Goal: Transaction & Acquisition: Obtain resource

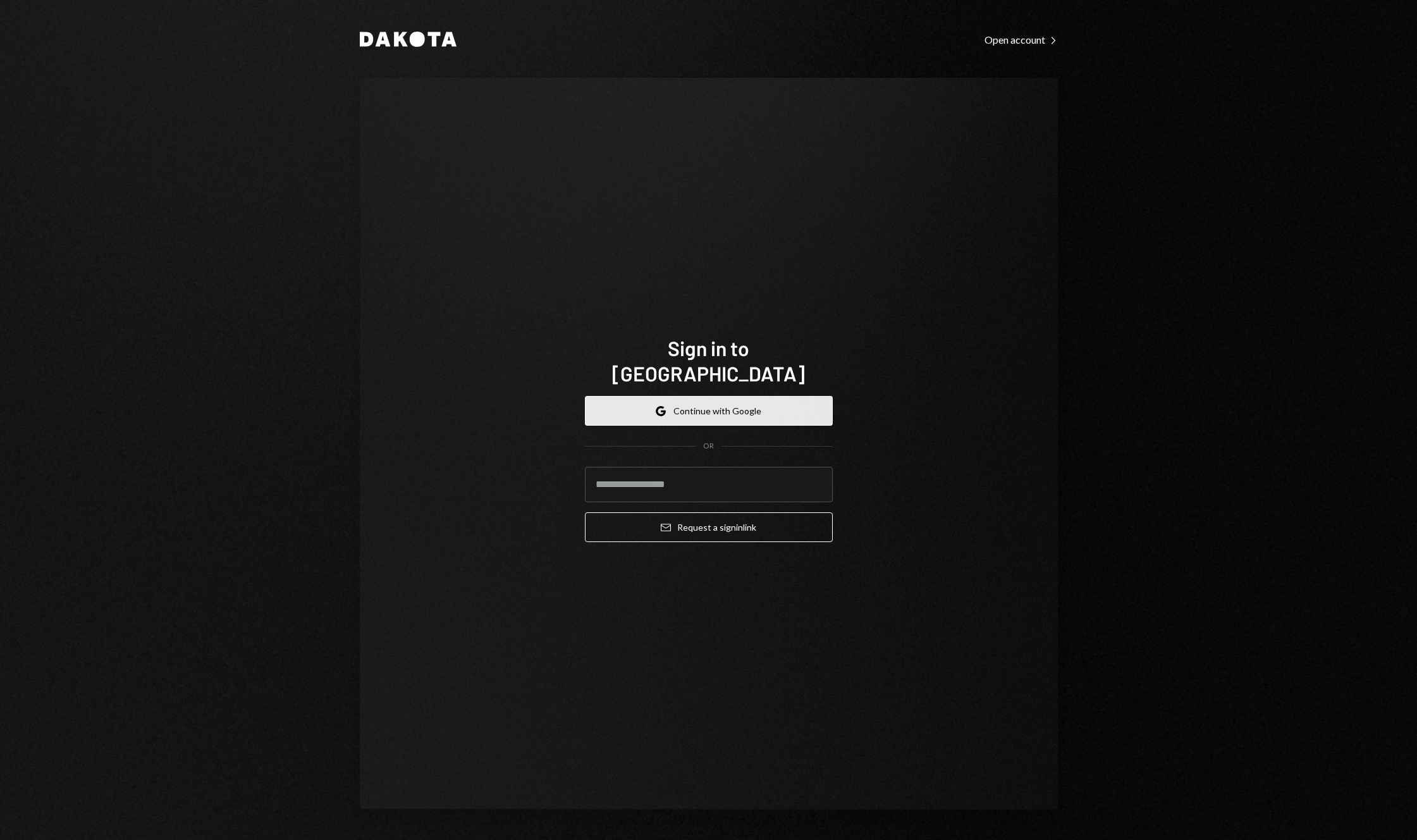
click at [761, 399] on button "Google Continue with Google" at bounding box center [709, 410] width 248 height 29
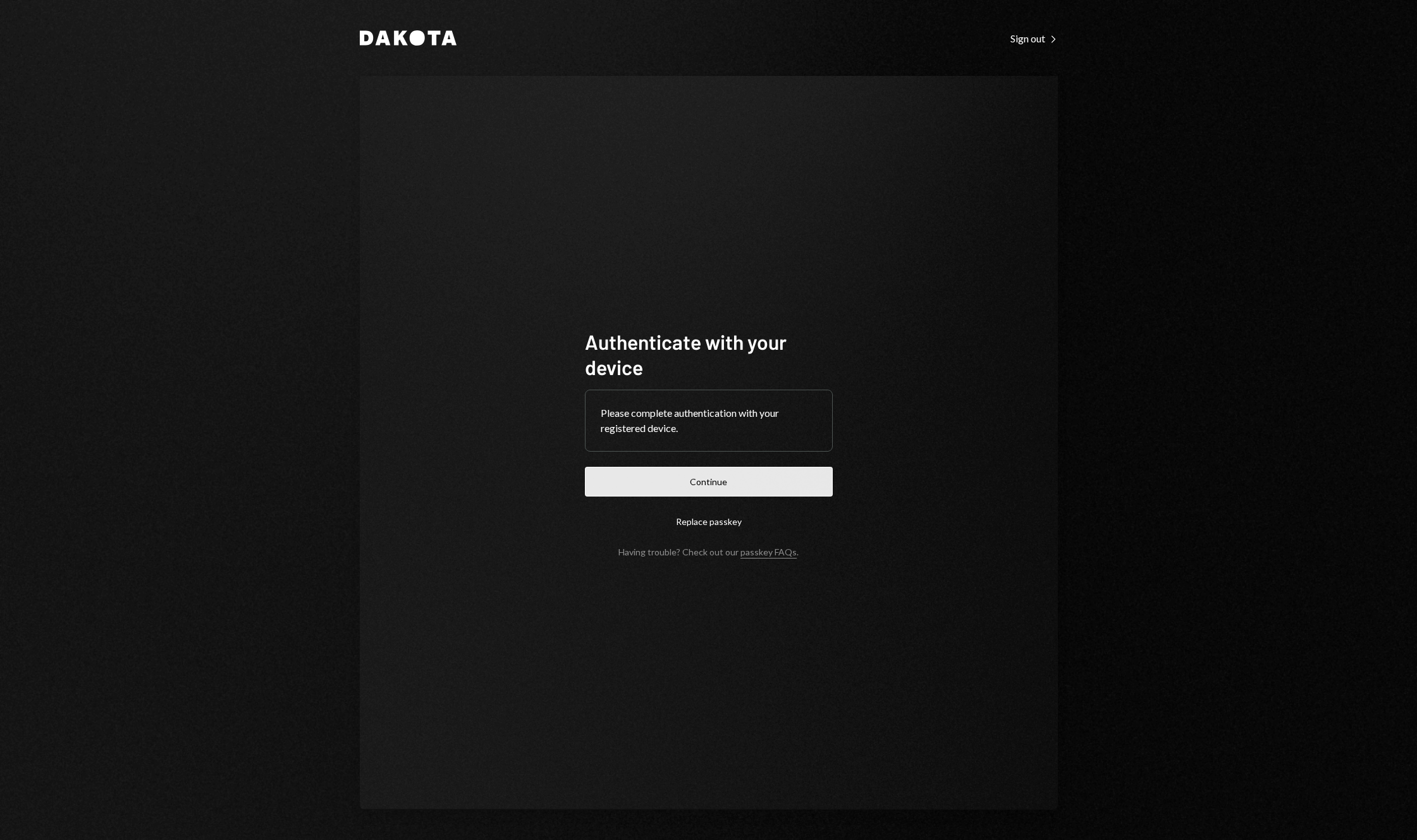
click at [764, 482] on button "Continue" at bounding box center [709, 481] width 248 height 29
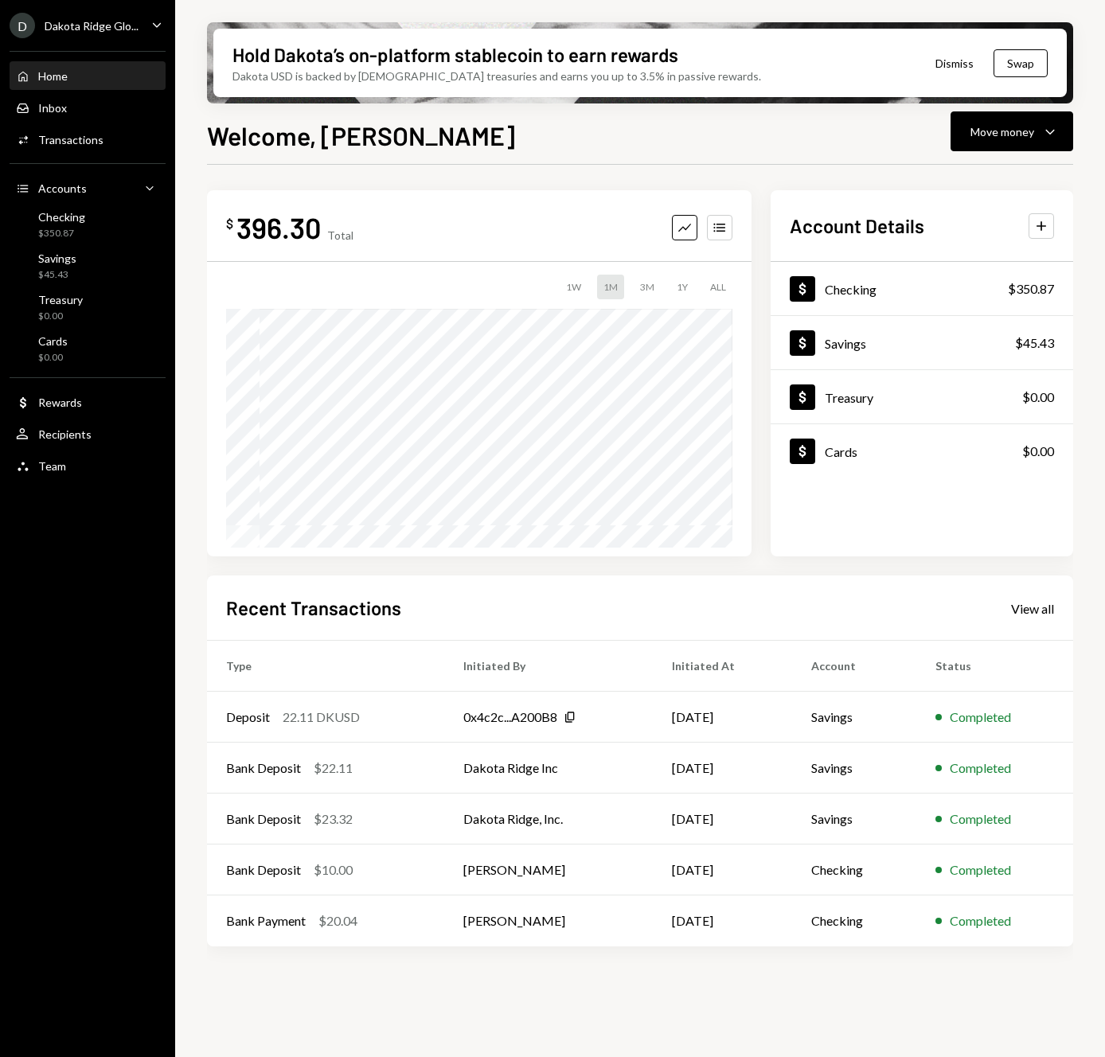
click at [157, 27] on icon "Caret Down" at bounding box center [157, 25] width 18 height 18
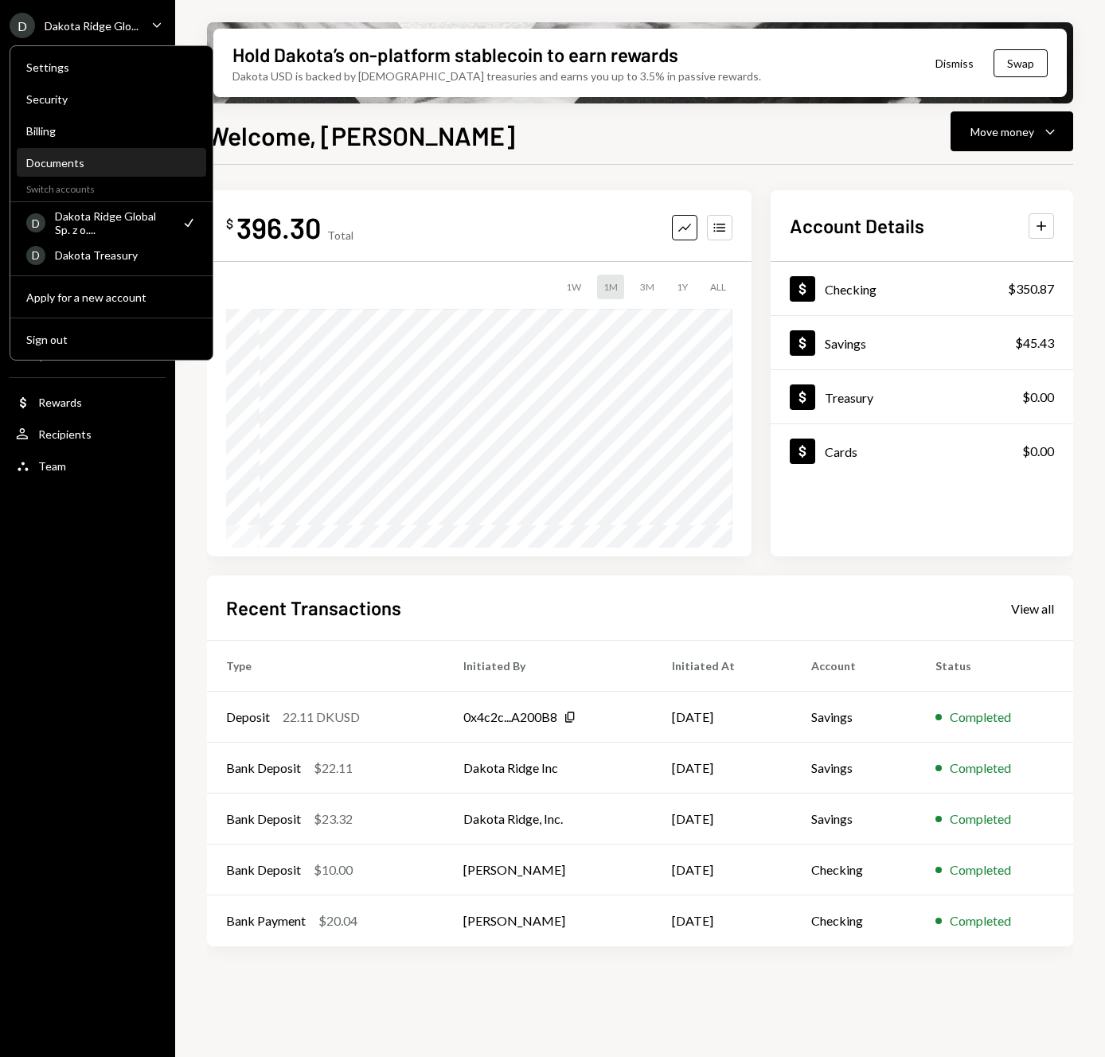
click at [128, 158] on div "Documents" at bounding box center [111, 163] width 170 height 14
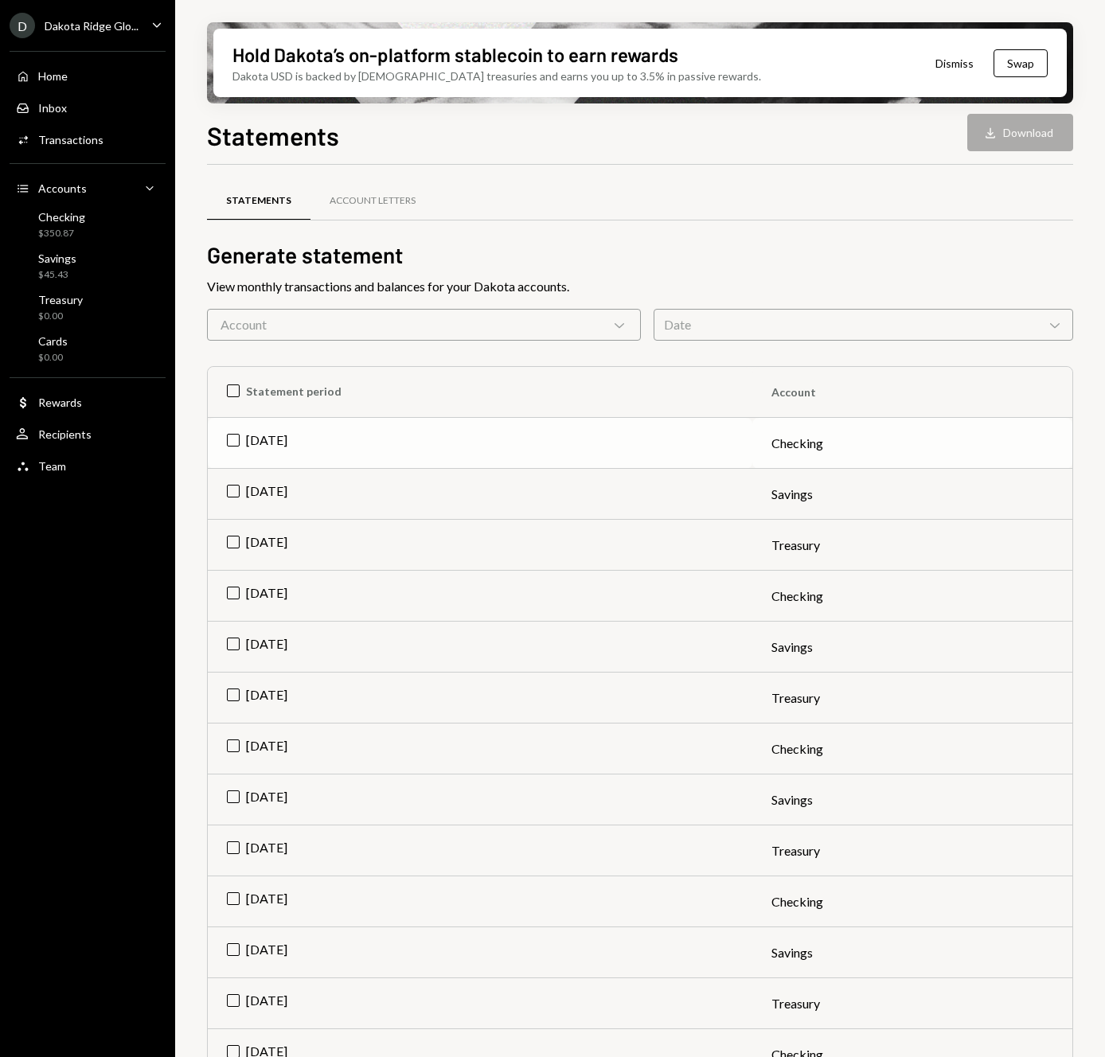
click at [236, 440] on td "Jul 2025" at bounding box center [480, 443] width 544 height 51
click at [236, 490] on td "Jul 2025" at bounding box center [480, 494] width 544 height 51
click at [1026, 140] on button "Download Download (2)" at bounding box center [1012, 132] width 121 height 37
click at [154, 19] on icon "Caret Down" at bounding box center [157, 25] width 18 height 18
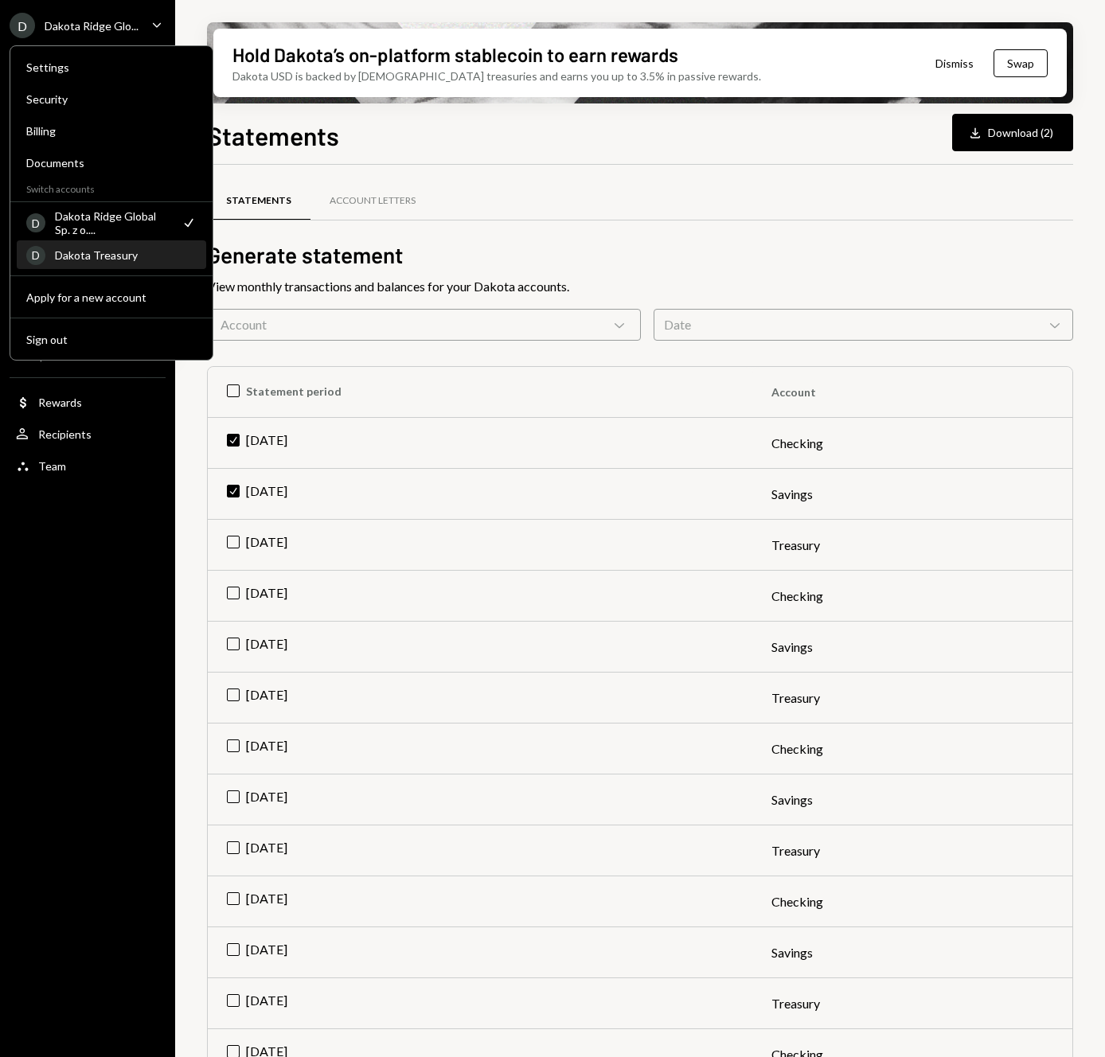
click at [138, 256] on div "Dakota Treasury" at bounding box center [126, 255] width 142 height 14
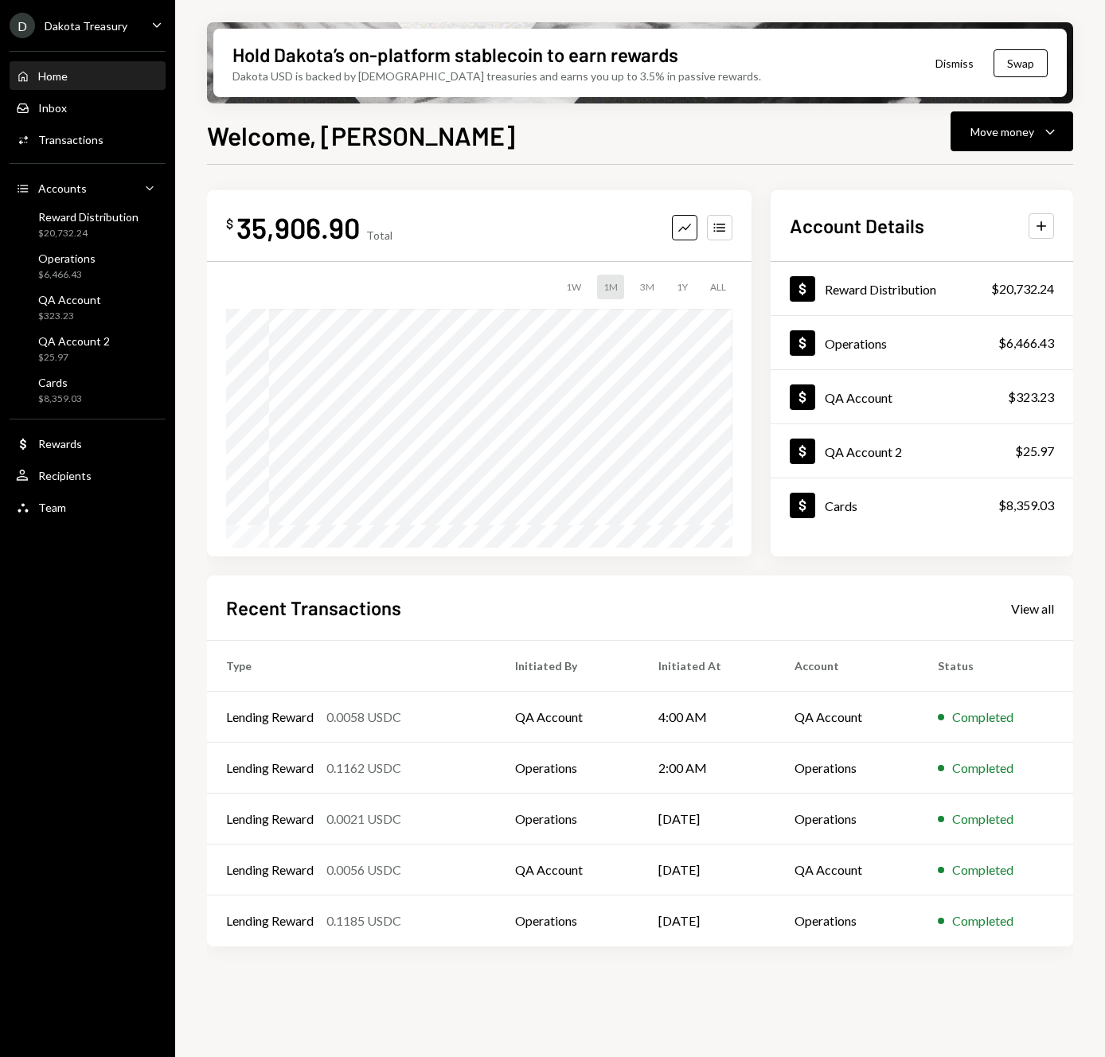
click at [150, 21] on icon "Caret Down" at bounding box center [157, 25] width 18 height 18
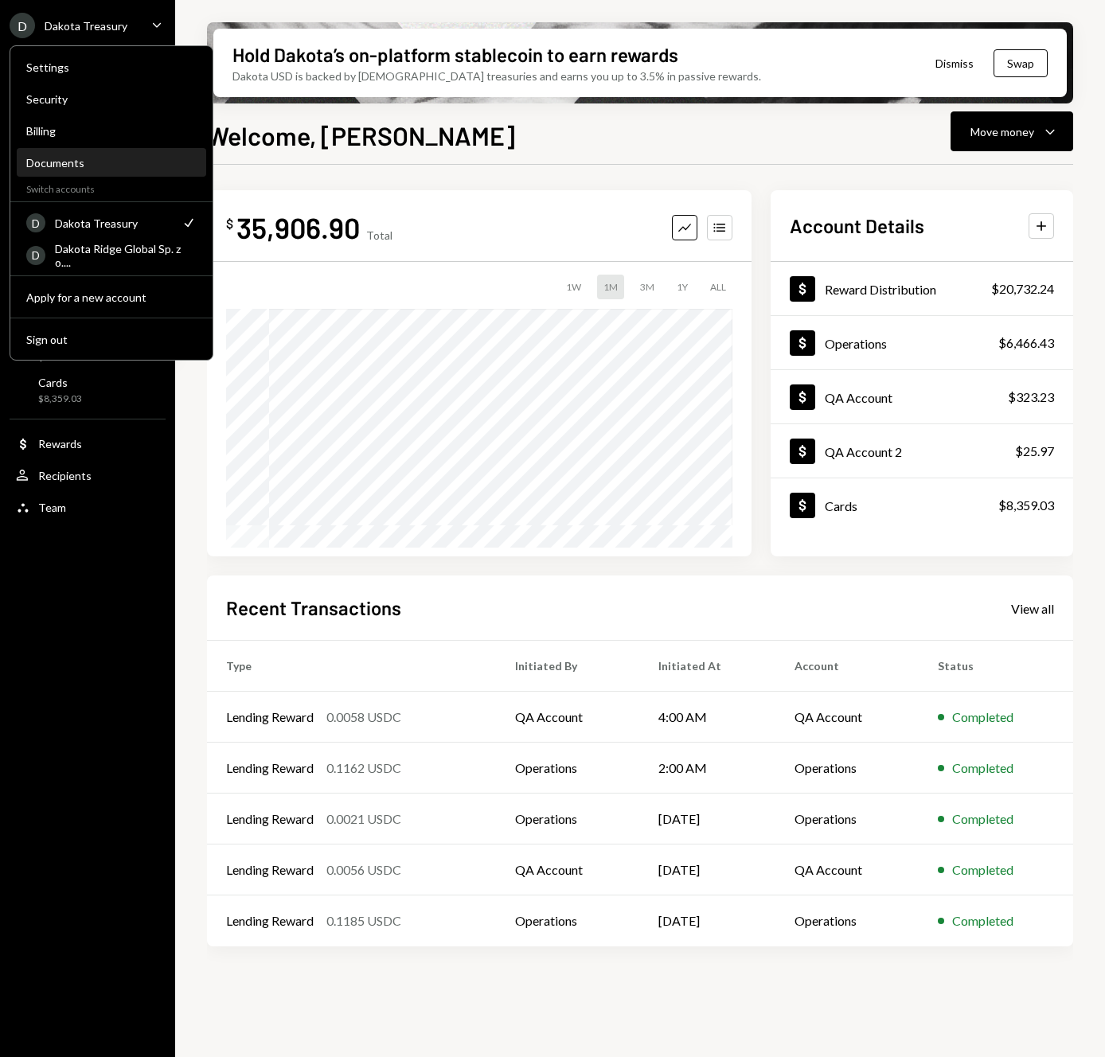
click at [108, 161] on div "Documents" at bounding box center [111, 163] width 170 height 14
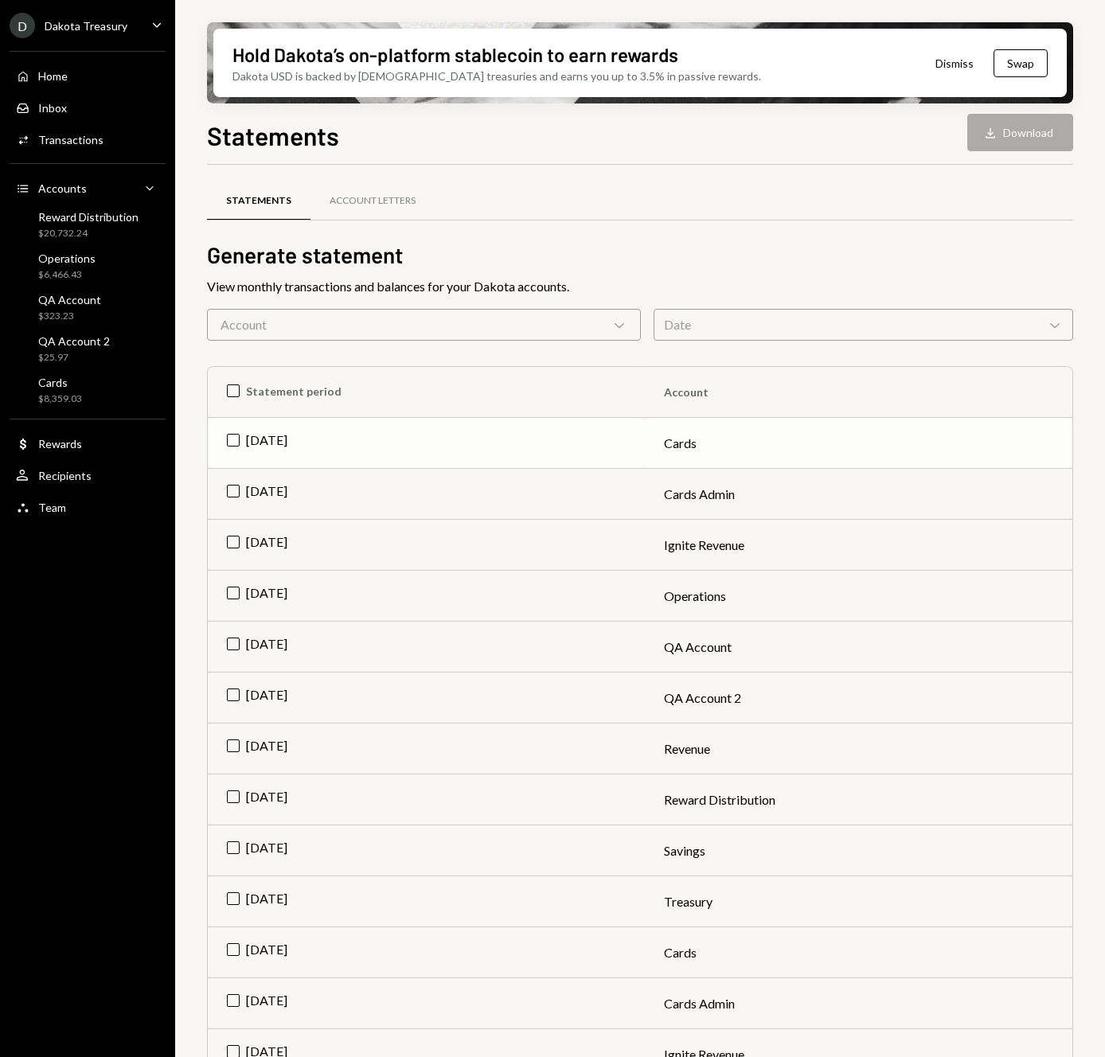
click at [233, 437] on td "Jul 2025" at bounding box center [426, 443] width 437 height 51
click at [233, 588] on td "Jul 2025" at bounding box center [426, 596] width 437 height 51
click at [236, 438] on td "Check Jul 2025" at bounding box center [426, 443] width 437 height 51
click at [228, 797] on td "Jul 2025" at bounding box center [426, 799] width 437 height 51
click at [1020, 130] on button "Download Download (2)" at bounding box center [1012, 132] width 121 height 37
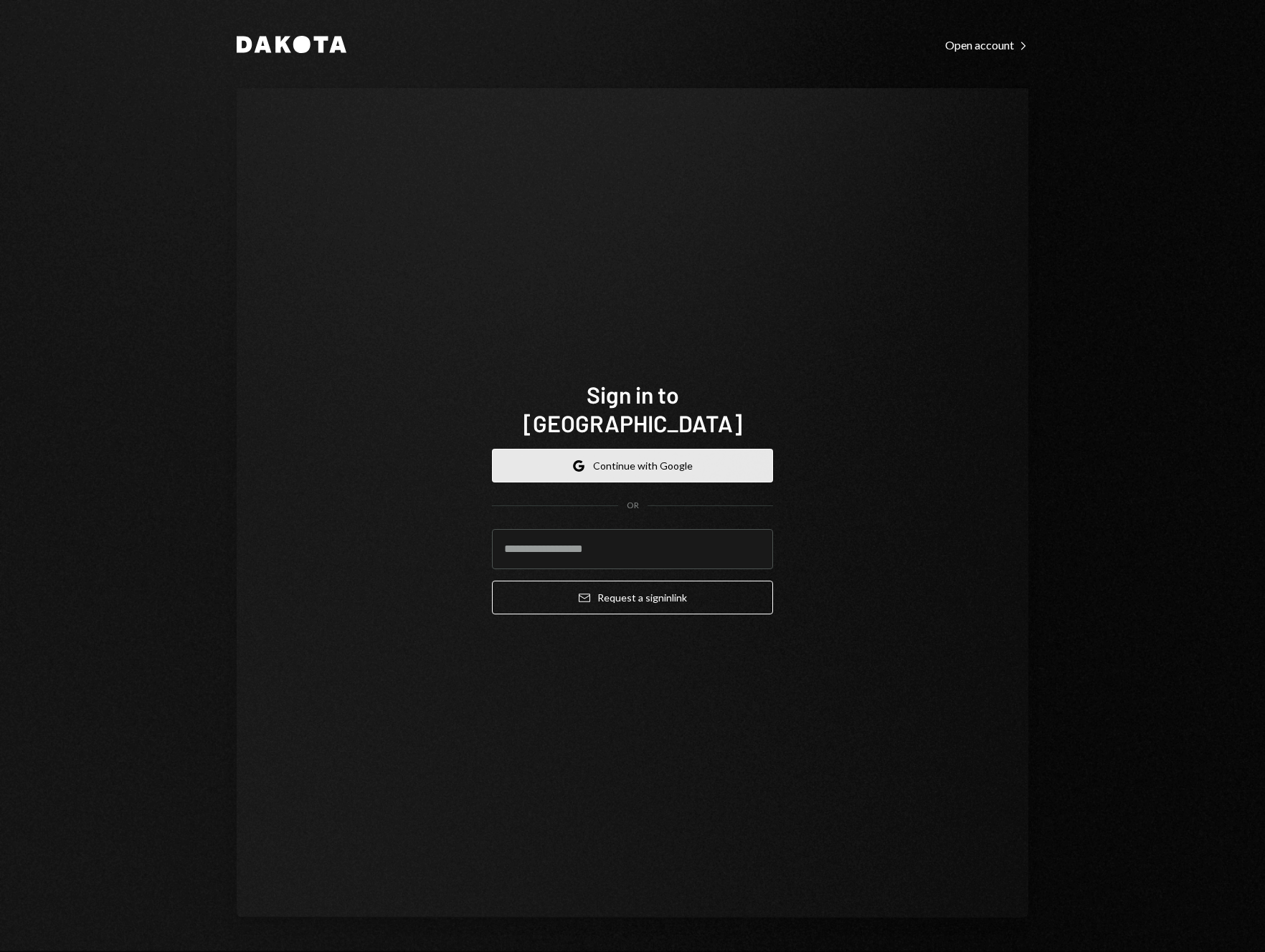
click at [642, 455] on button "Google Continue with Google" at bounding box center [632, 465] width 281 height 33
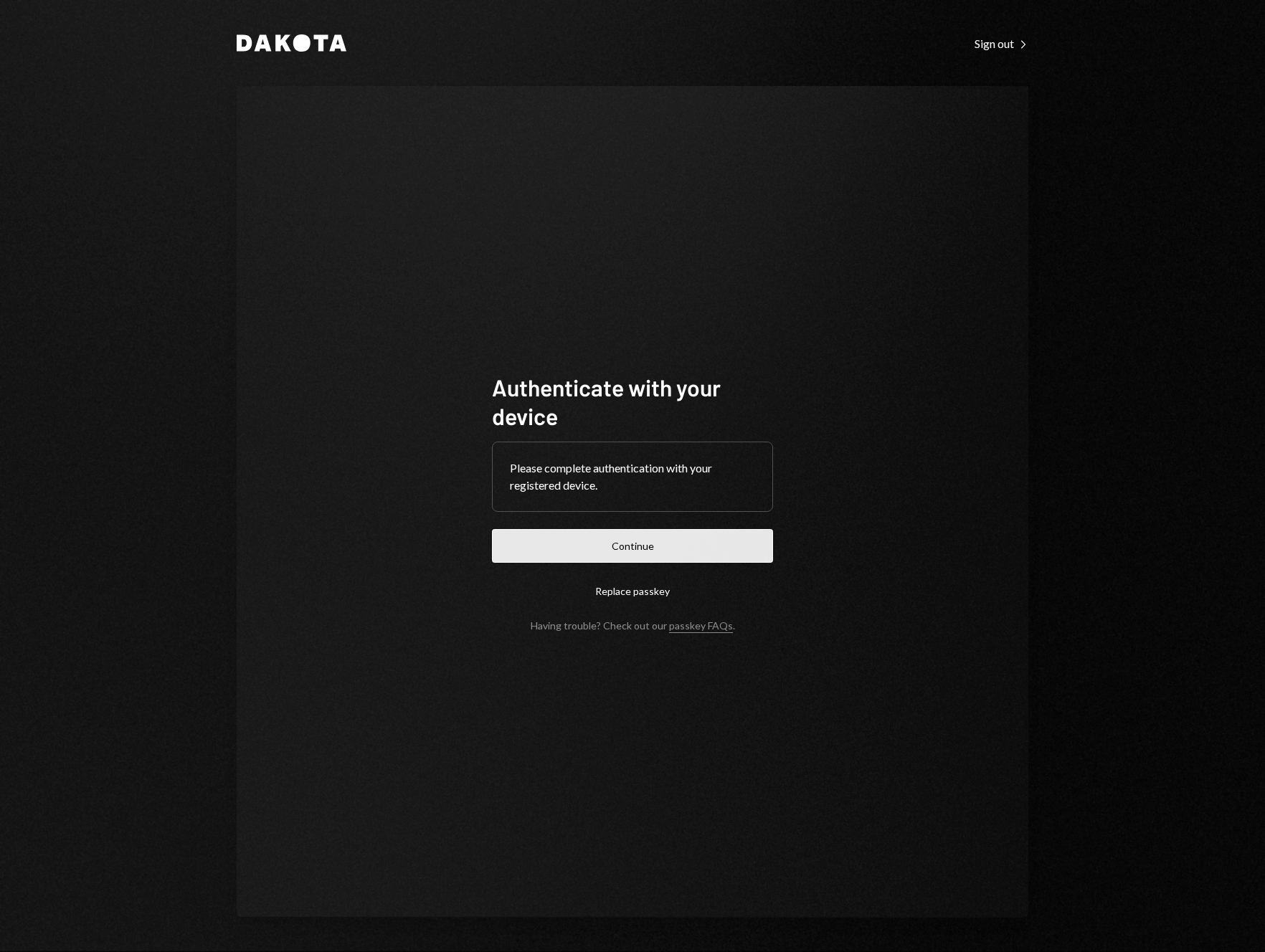
click at [683, 544] on button "Continue" at bounding box center [632, 545] width 281 height 33
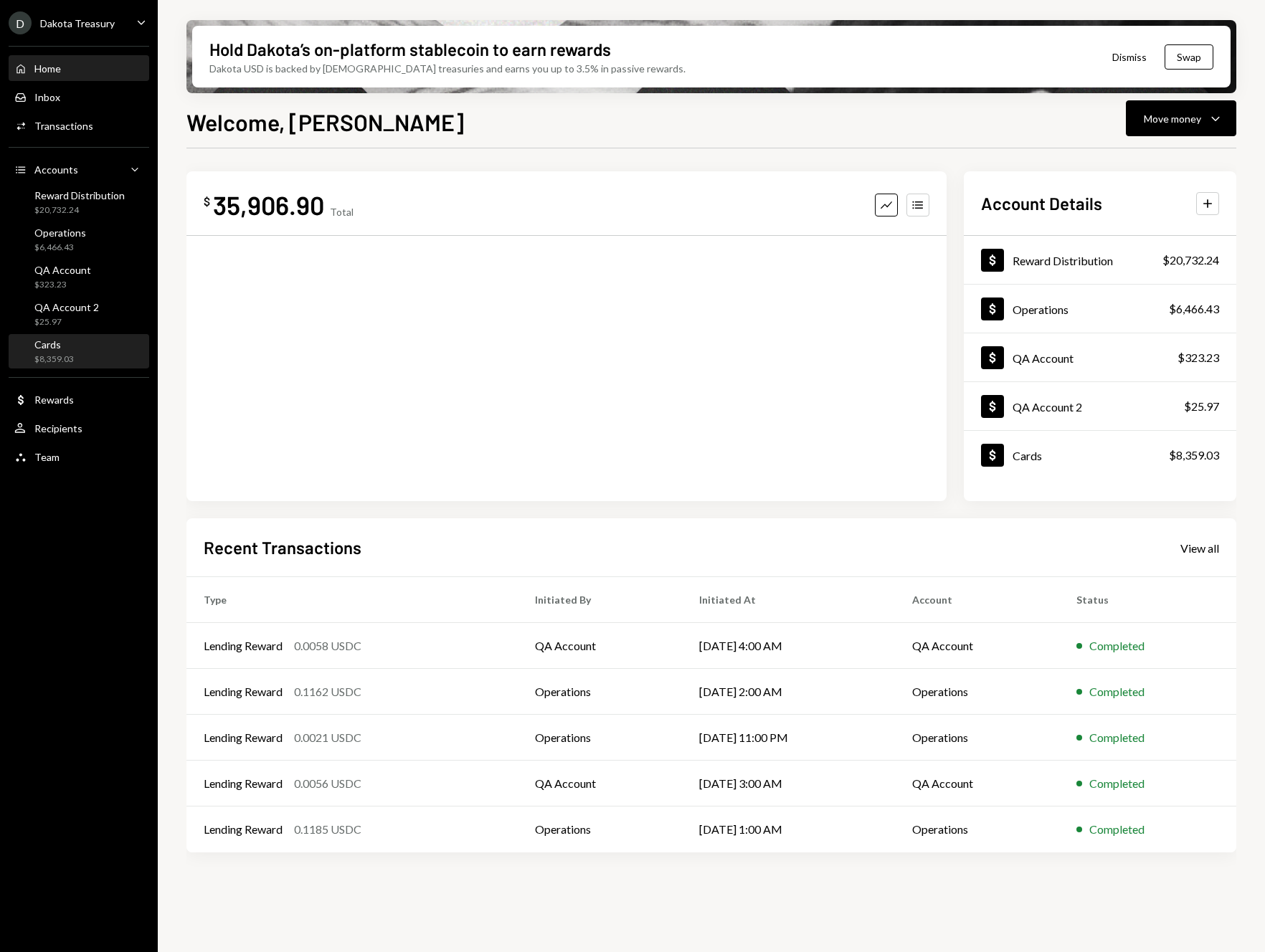
click at [66, 360] on div "$8,359.03" at bounding box center [54, 359] width 40 height 13
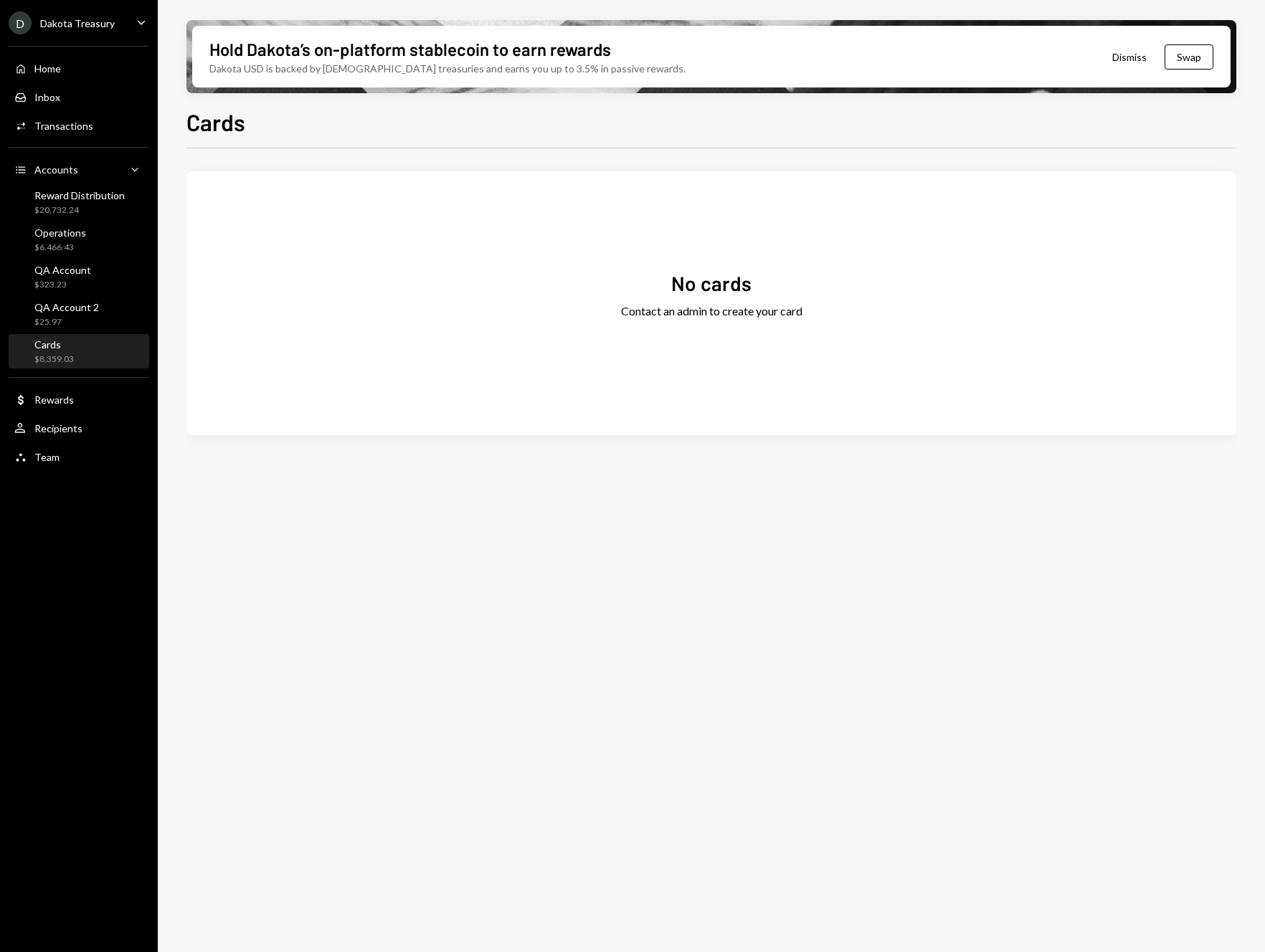
click at [702, 385] on div "No cards Contact an admin to create your card" at bounding box center [711, 303] width 1050 height 230
click at [142, 24] on icon "Caret Down" at bounding box center [141, 23] width 16 height 16
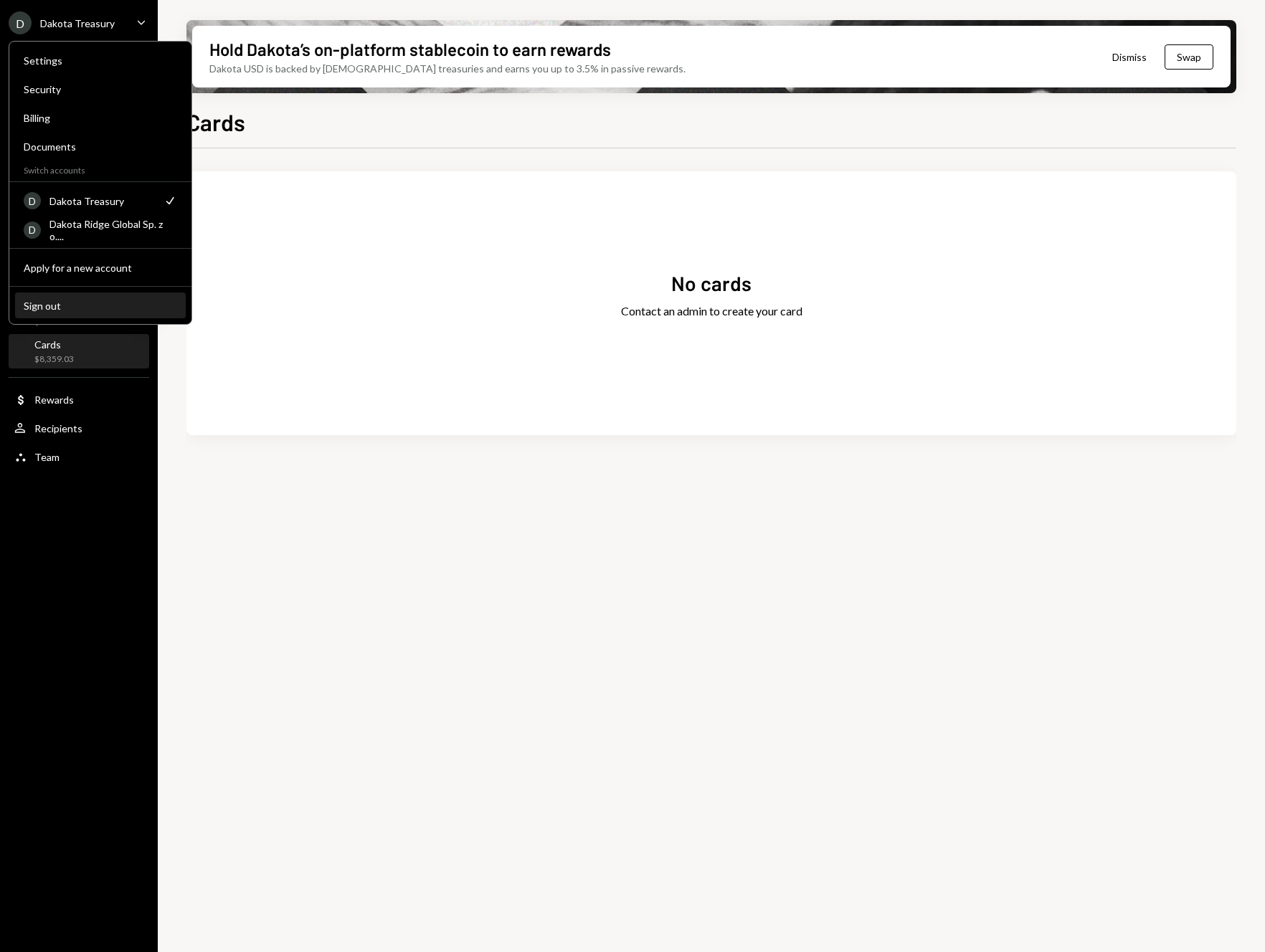
click at [114, 313] on button "Sign out" at bounding box center [100, 305] width 170 height 26
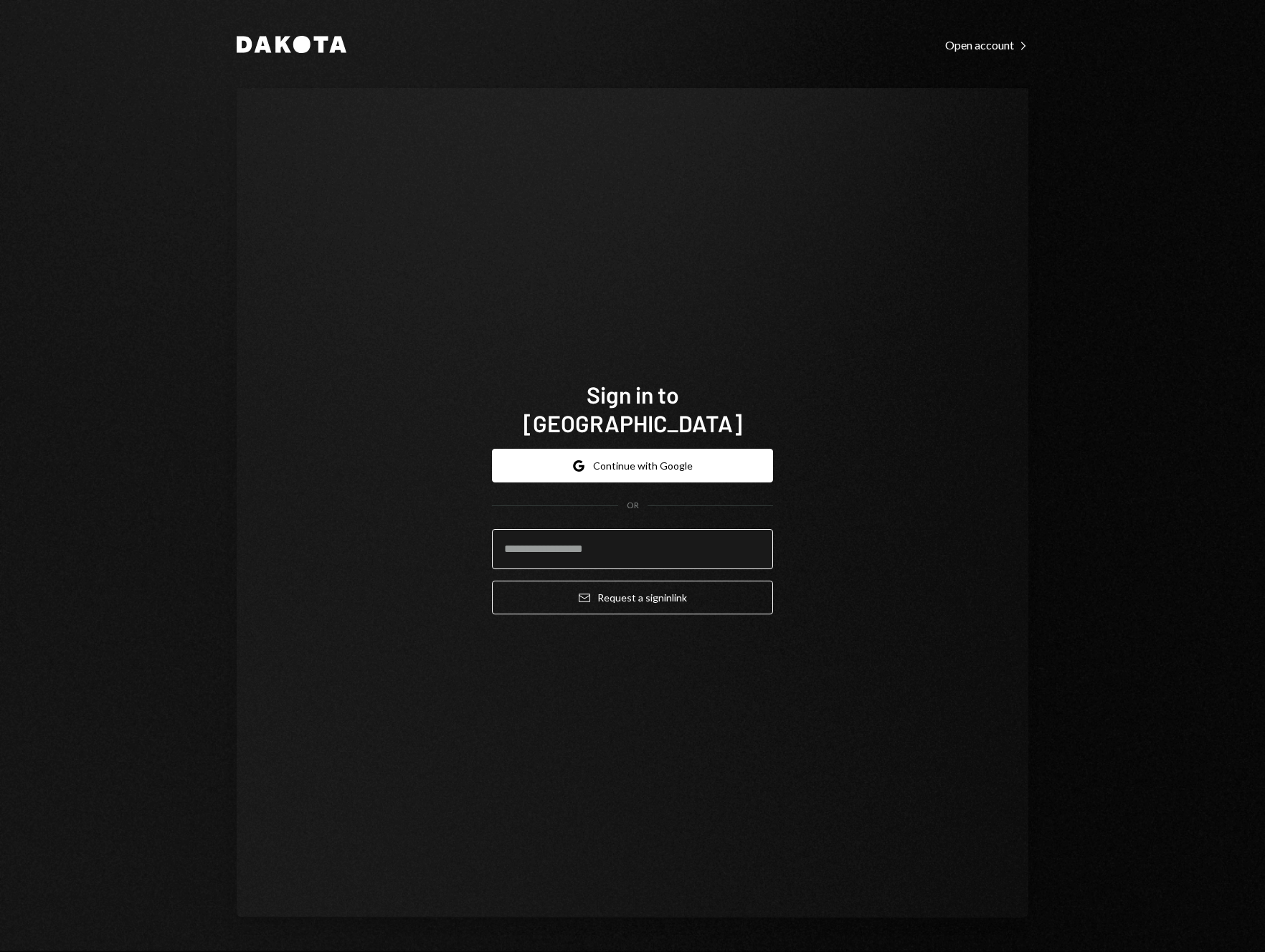
click at [596, 541] on input "email" at bounding box center [632, 549] width 281 height 41
type input "**********"
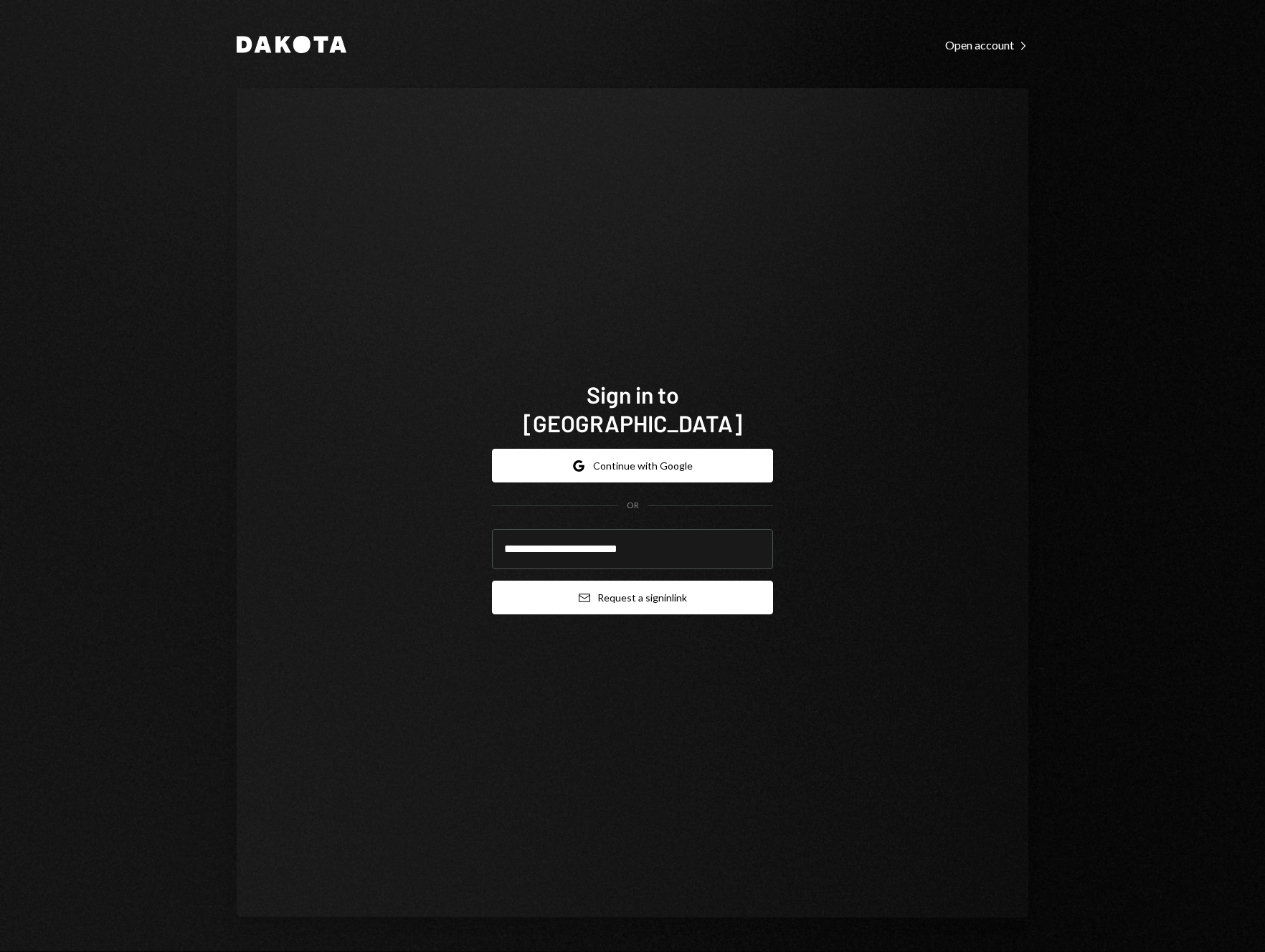
click at [637, 588] on button "Email Request a sign in link" at bounding box center [632, 597] width 281 height 33
